Goal: Task Accomplishment & Management: Complete application form

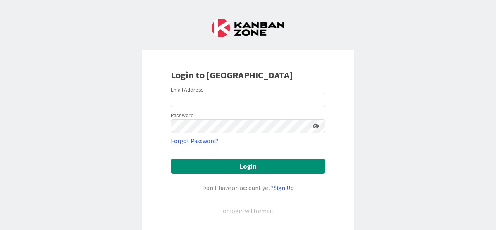
scroll to position [93, 0]
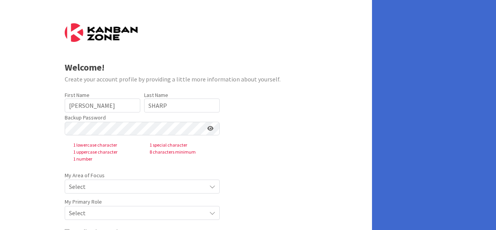
scroll to position [67, 0]
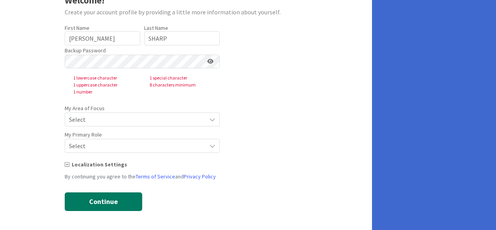
click at [114, 204] on button "Continue" at bounding box center [103, 201] width 77 height 19
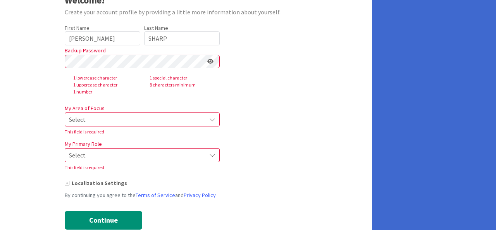
drag, startPoint x: 114, startPoint y: 204, endPoint x: 235, endPoint y: 193, distance: 121.3
click at [235, 193] on form "Welcome! Create your account profile by providing a little more information abo…" at bounding box center [186, 92] width 243 height 273
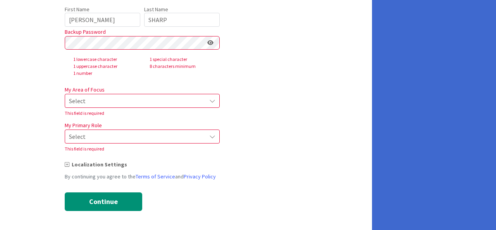
scroll to position [85, 0]
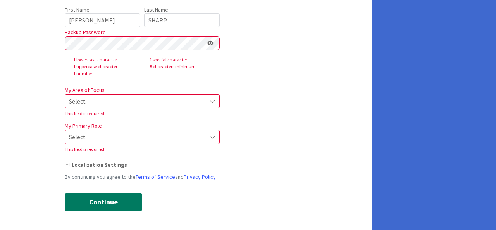
click at [112, 198] on button "Continue" at bounding box center [103, 202] width 77 height 19
